Goal: Task Accomplishment & Management: Manage account settings

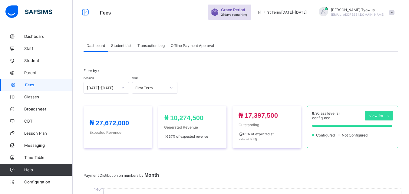
click at [126, 49] on div "Student List" at bounding box center [121, 45] width 26 height 12
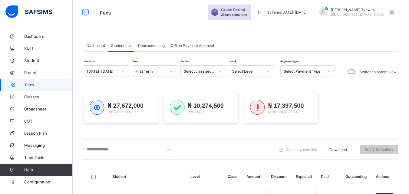
click at [265, 72] on div at bounding box center [268, 71] width 10 height 10
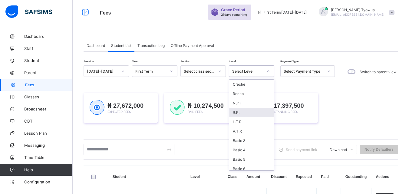
click at [239, 114] on div "R.R." at bounding box center [251, 112] width 45 height 9
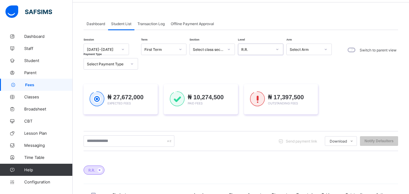
scroll to position [20, 0]
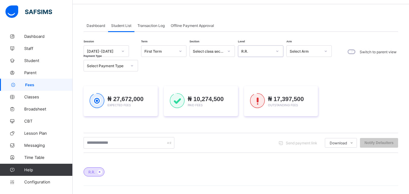
click at [117, 64] on div "Select Payment Type" at bounding box center [107, 66] width 40 height 5
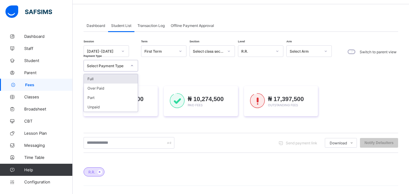
click at [96, 78] on div "Full" at bounding box center [111, 78] width 54 height 9
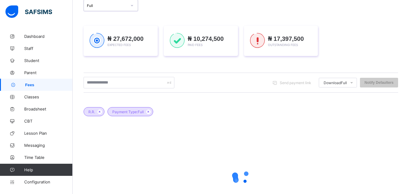
scroll to position [130, 0]
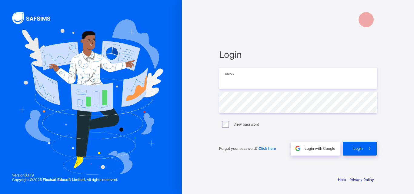
click at [265, 79] on input "email" at bounding box center [297, 78] width 157 height 21
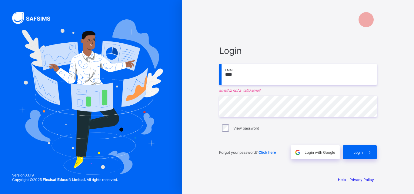
type input "**********"
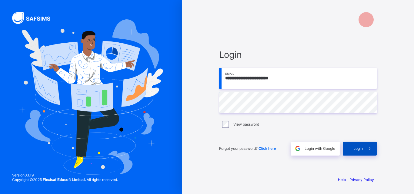
click at [359, 149] on span "Login" at bounding box center [357, 148] width 9 height 5
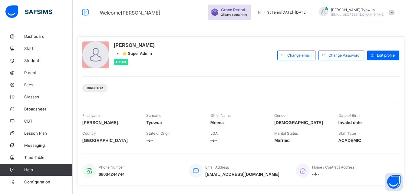
click at [328, 12] on div at bounding box center [323, 11] width 9 height 9
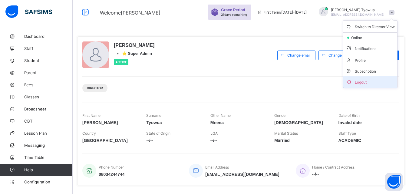
click at [366, 85] on span "Logout" at bounding box center [370, 81] width 49 height 7
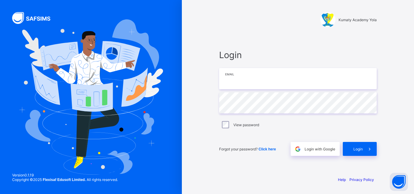
click at [314, 83] on input "email" at bounding box center [297, 78] width 157 height 21
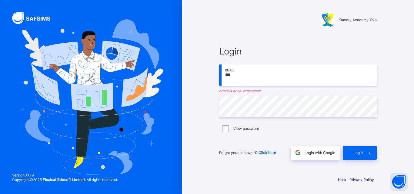
type input "**********"
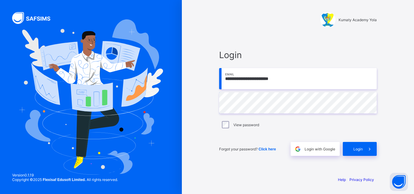
click at [364, 156] on div "**********" at bounding box center [298, 102] width 170 height 137
click at [366, 150] on icon at bounding box center [369, 149] width 6 height 6
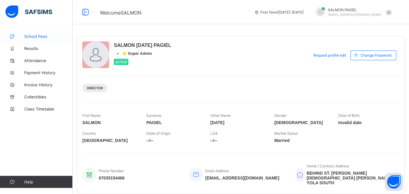
click at [34, 35] on span "School Fees" at bounding box center [48, 36] width 48 height 5
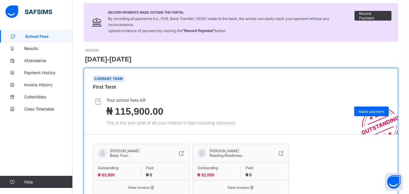
scroll to position [70, 0]
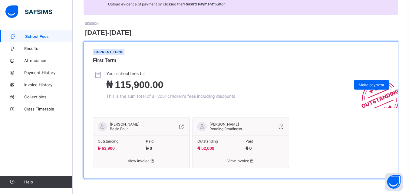
click at [336, 139] on div "[PERSON_NAME] SALMON Basic Four . Outstanding ₦ 63,900 Paid ₦ 0 View invoice [P…" at bounding box center [241, 143] width 296 height 58
click at [374, 84] on span "Make payment" at bounding box center [371, 85] width 25 height 5
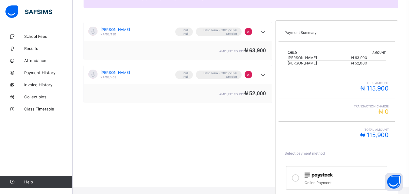
scroll to position [122, 0]
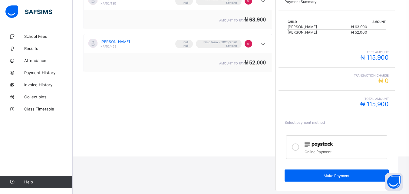
click at [318, 148] on div "Online Payment" at bounding box center [344, 151] width 79 height 6
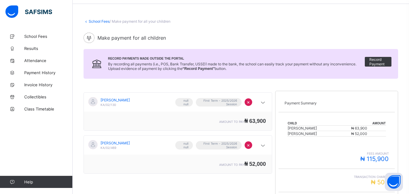
scroll to position [0, 0]
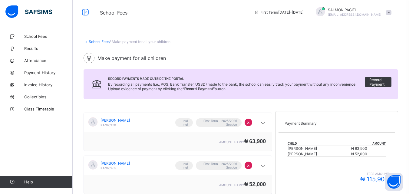
click at [349, 14] on span "[EMAIL_ADDRESS][DOMAIN_NAME]" at bounding box center [355, 15] width 54 height 4
click at [380, 62] on span "Logout" at bounding box center [372, 59] width 40 height 7
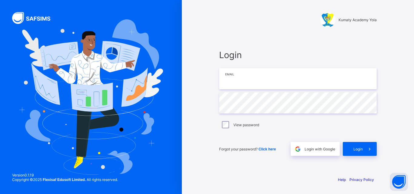
click at [260, 81] on input "email" at bounding box center [297, 78] width 157 height 21
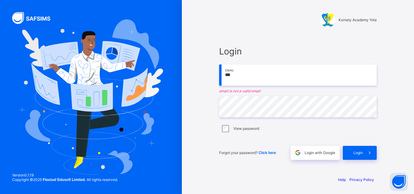
type input "**********"
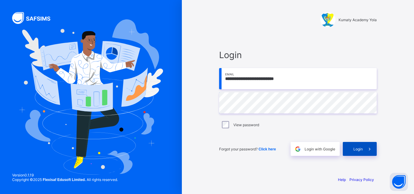
click at [355, 147] on span "Login" at bounding box center [357, 149] width 9 height 5
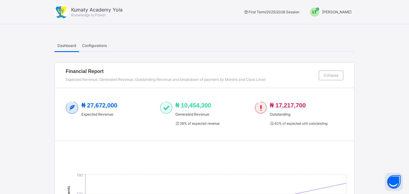
click at [319, 15] on div "LT" at bounding box center [314, 12] width 9 height 9
click at [326, 24] on span "Switch to Admin View" at bounding box center [329, 25] width 46 height 7
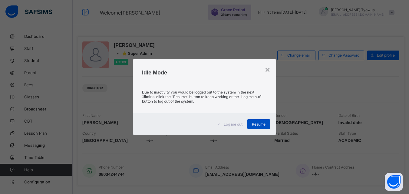
click at [263, 123] on span "Resume" at bounding box center [259, 124] width 14 height 5
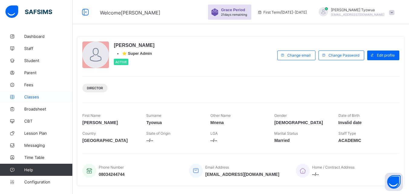
click at [25, 98] on span "Classes" at bounding box center [48, 96] width 48 height 5
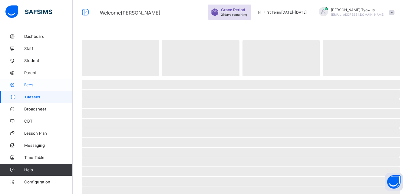
click at [25, 84] on span "Fees" at bounding box center [48, 84] width 48 height 5
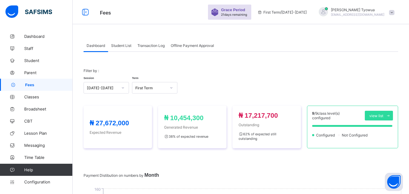
click at [122, 45] on span "Student List" at bounding box center [121, 45] width 20 height 5
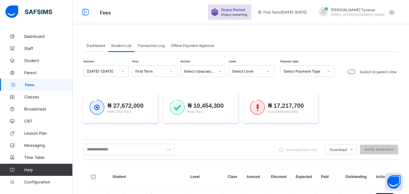
click at [263, 74] on div at bounding box center [269, 71] width 12 height 11
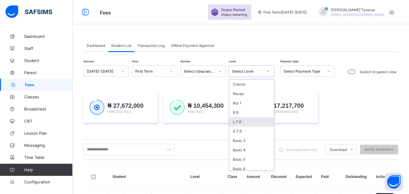
click at [240, 121] on div "L.T.R" at bounding box center [251, 121] width 45 height 9
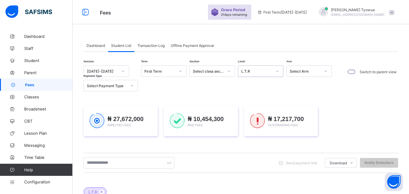
click at [120, 89] on div "Select Payment Type" at bounding box center [105, 85] width 42 height 8
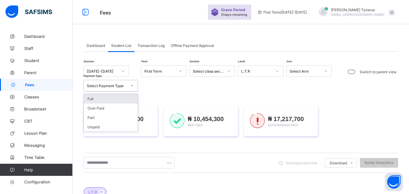
click at [111, 100] on div "Full" at bounding box center [111, 98] width 54 height 9
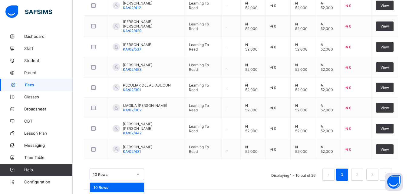
scroll to position [289, 0]
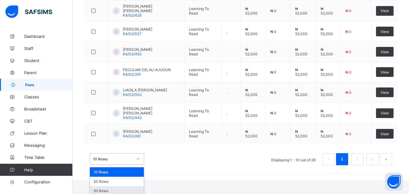
click at [104, 190] on div "50 Rows" at bounding box center [117, 190] width 54 height 9
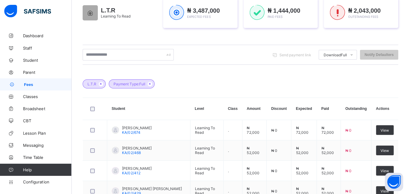
scroll to position [119, 0]
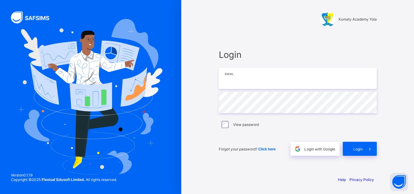
click at [266, 71] on input "email" at bounding box center [297, 78] width 157 height 21
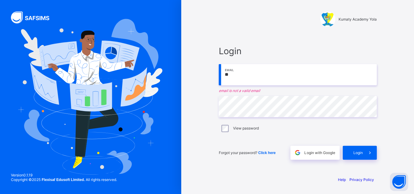
type input "**********"
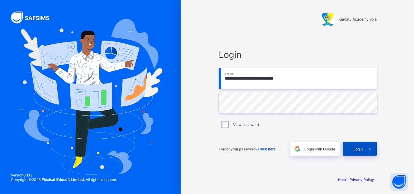
click at [362, 148] on span "Login" at bounding box center [357, 149] width 9 height 5
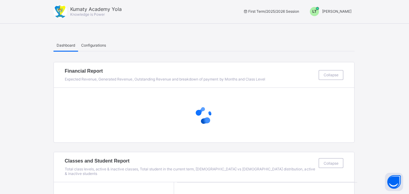
click at [319, 11] on div "LT" at bounding box center [314, 12] width 9 height 9
click at [327, 27] on span "Switch to Admin View" at bounding box center [329, 25] width 46 height 7
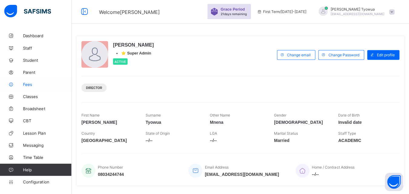
click at [26, 84] on span "Fees" at bounding box center [48, 84] width 48 height 5
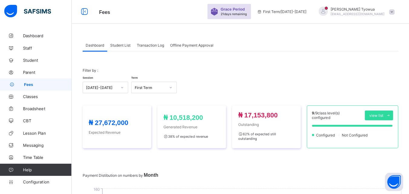
click at [117, 47] on span "Student List" at bounding box center [121, 45] width 20 height 5
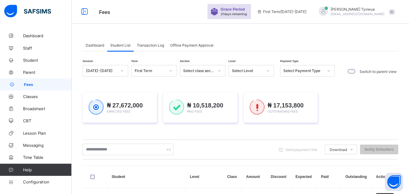
click at [312, 74] on div "Select Payment Type" at bounding box center [302, 71] width 42 height 8
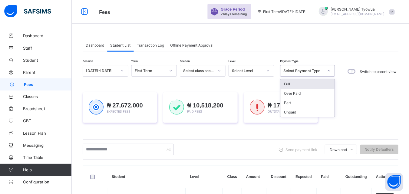
click at [252, 69] on div "Select Level" at bounding box center [247, 71] width 31 height 5
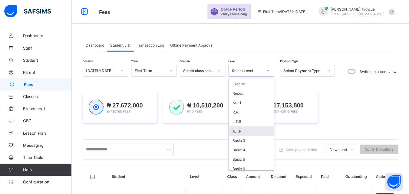
click at [244, 135] on div "A.T.R" at bounding box center [251, 131] width 45 height 9
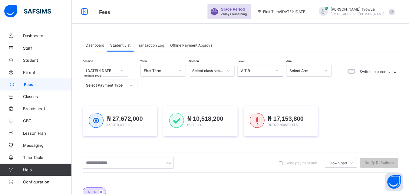
click at [114, 87] on div "Select Payment Type" at bounding box center [107, 86] width 40 height 5
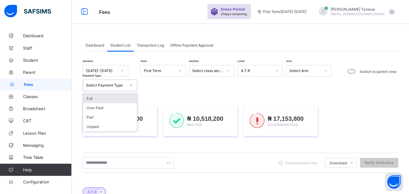
click at [101, 102] on div "Full" at bounding box center [111, 98] width 54 height 9
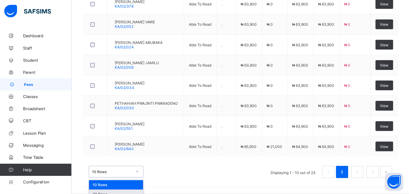
scroll to position [289, 0]
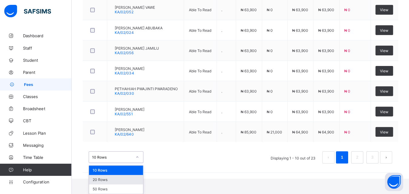
click at [119, 163] on div "option 20 Rows focused, 2 of 3. 3 results available. Use Up and Down to choose …" at bounding box center [117, 157] width 55 height 12
click at [103, 189] on div "50 Rows" at bounding box center [117, 188] width 54 height 9
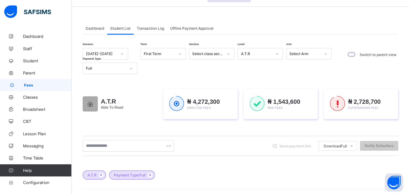
scroll to position [0, 0]
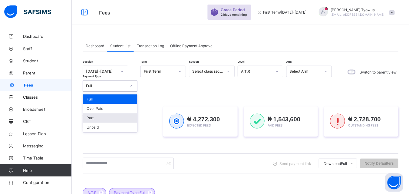
click at [107, 118] on div "Part" at bounding box center [111, 117] width 54 height 9
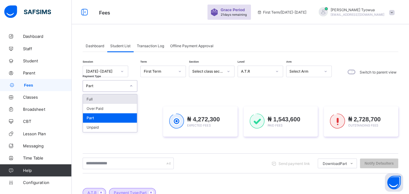
click at [100, 100] on div "Full" at bounding box center [111, 98] width 54 height 9
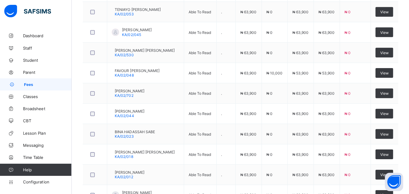
scroll to position [538, 0]
